Goal: Use online tool/utility: Utilize a website feature to perform a specific function

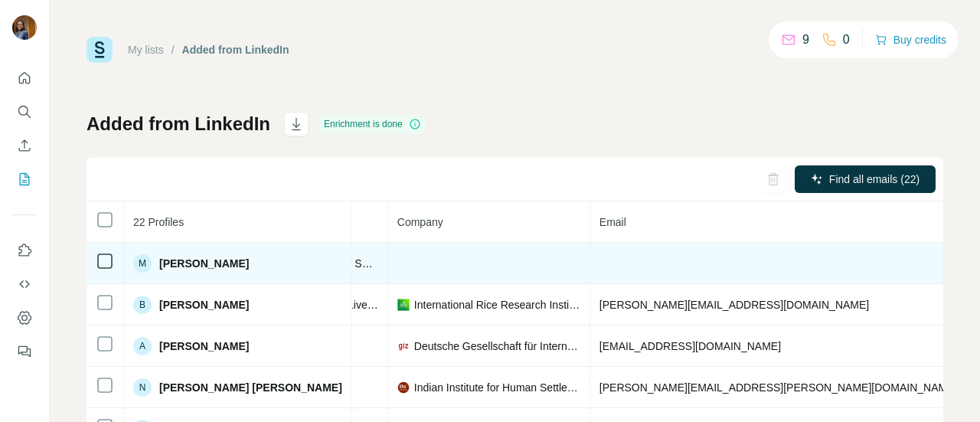
scroll to position [0, 411]
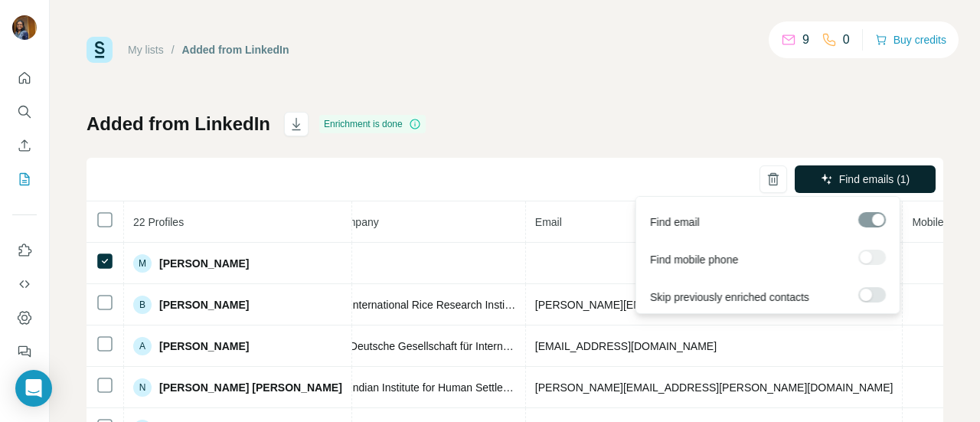
click at [824, 179] on button "Find emails (1)" at bounding box center [865, 179] width 141 height 28
click at [823, 185] on button "Find emails (1)" at bounding box center [865, 179] width 141 height 28
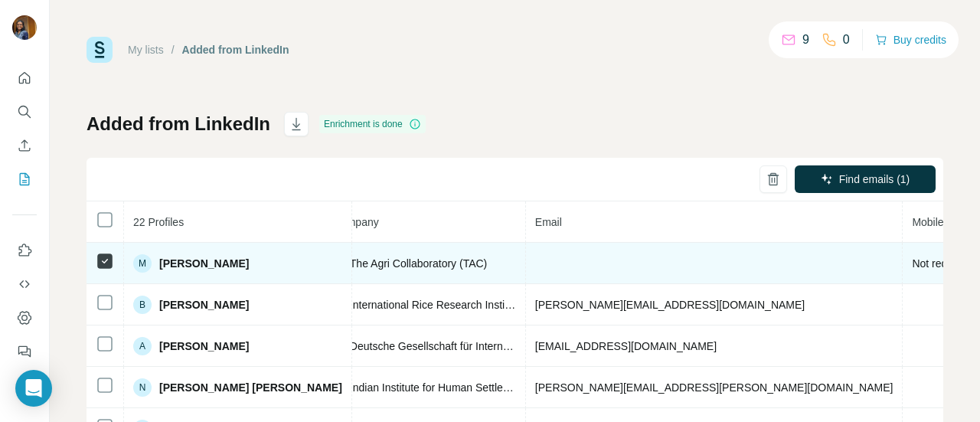
click at [912, 261] on span "Not requested" at bounding box center [945, 263] width 67 height 12
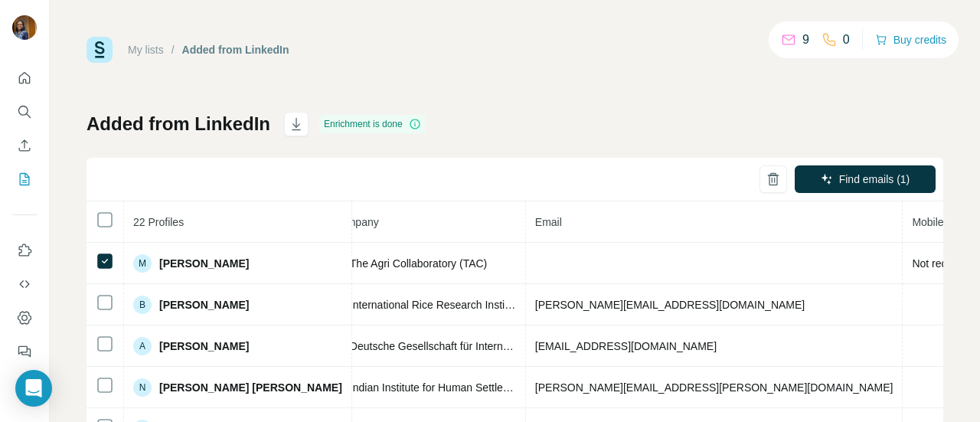
click at [415, 123] on icon at bounding box center [414, 124] width 1 height 5
click at [296, 121] on icon "button" at bounding box center [296, 123] width 15 height 15
click at [508, 158] on div "Find emails (1)" at bounding box center [515, 180] width 857 height 44
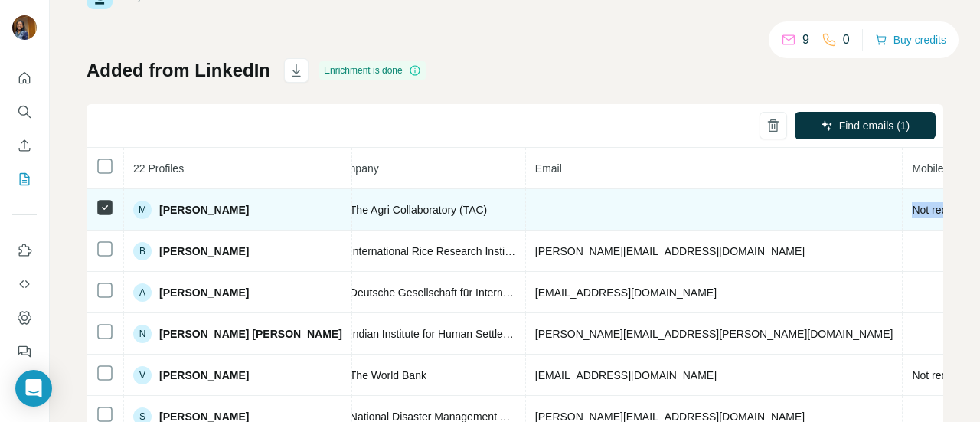
drag, startPoint x: 679, startPoint y: 209, endPoint x: 608, endPoint y: 201, distance: 71.6
click at [903, 201] on td "Not requested" at bounding box center [946, 209] width 87 height 41
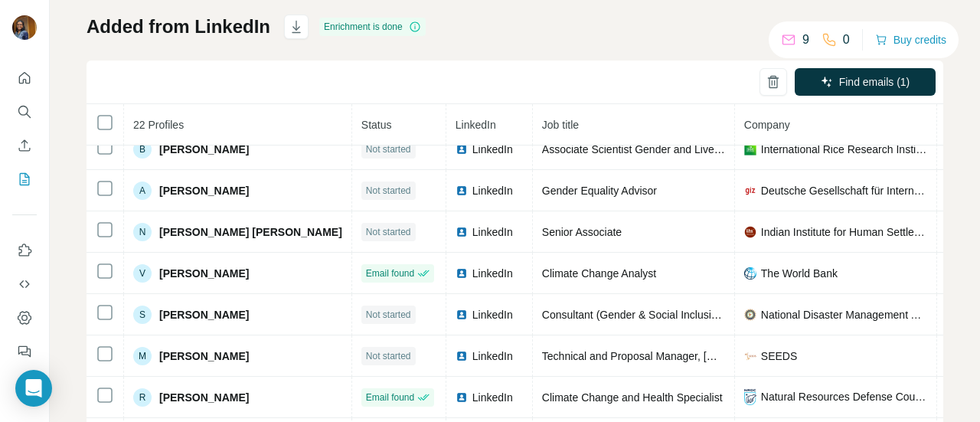
scroll to position [0, 0]
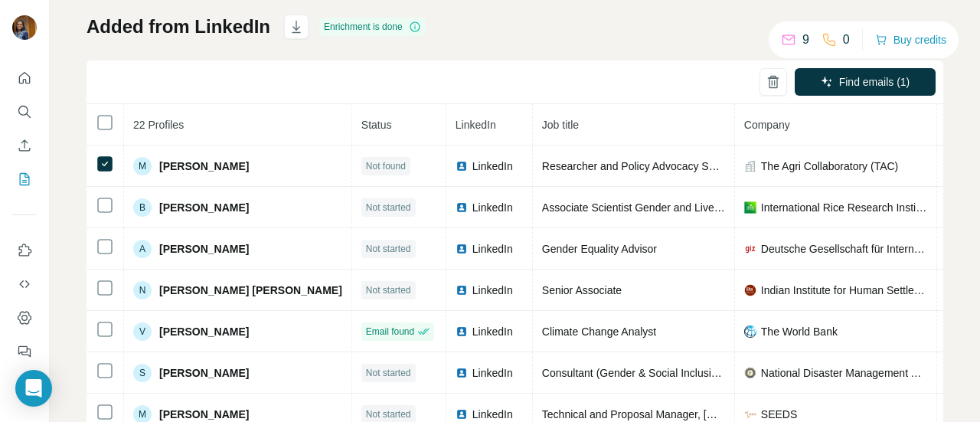
click at [541, 87] on div "Find emails (1)" at bounding box center [515, 82] width 857 height 44
